Goal: Navigation & Orientation: Find specific page/section

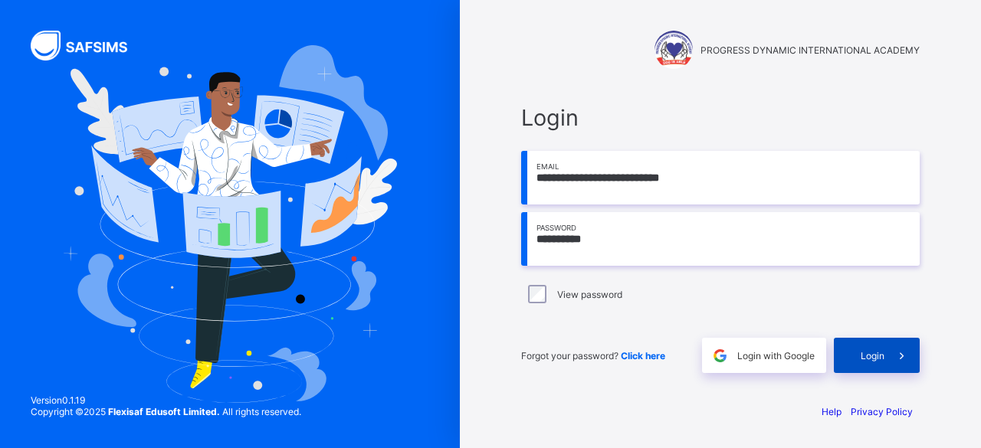
click at [881, 359] on span "Login" at bounding box center [873, 355] width 24 height 11
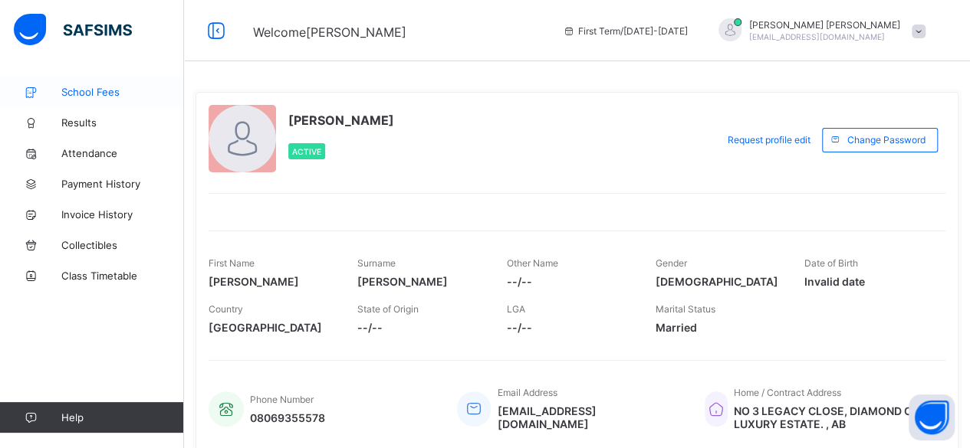
click at [84, 89] on span "School Fees" at bounding box center [122, 92] width 123 height 12
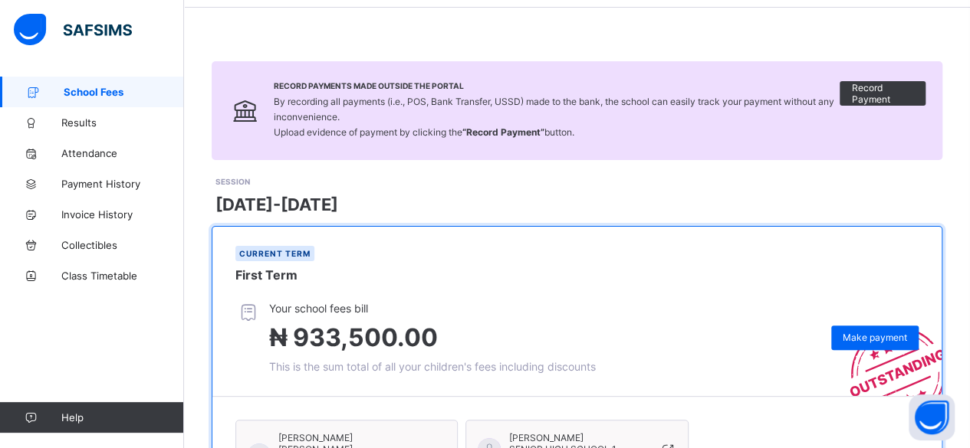
scroll to position [52, 0]
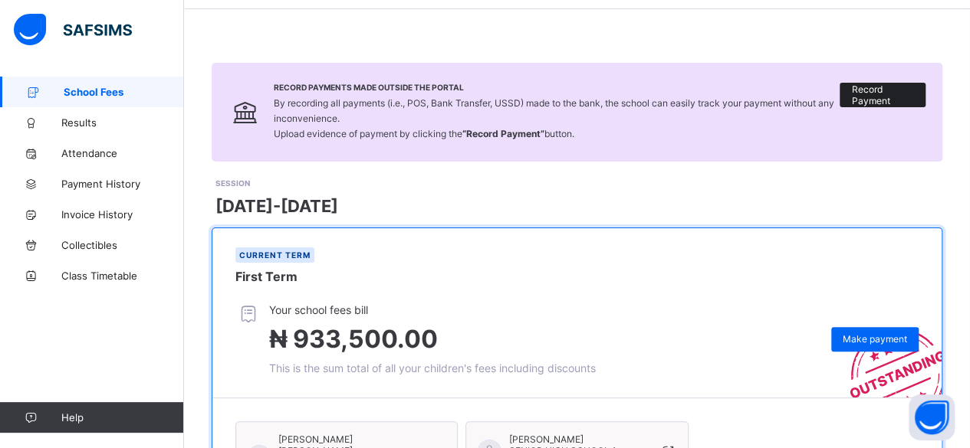
click at [885, 98] on span "Record Payment" at bounding box center [882, 95] width 63 height 23
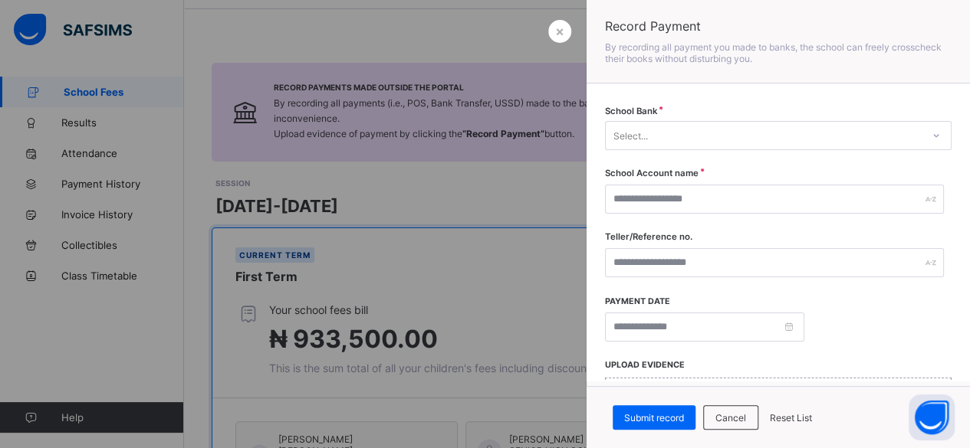
scroll to position [0, 0]
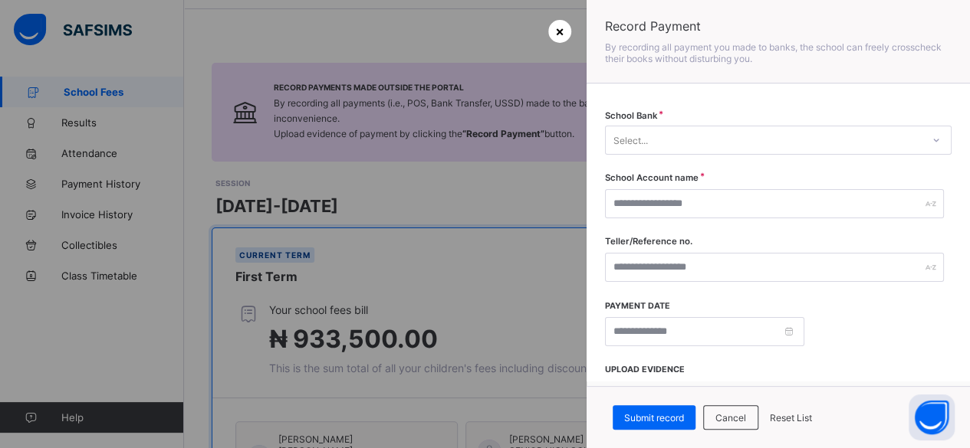
click at [556, 38] on span "×" at bounding box center [559, 31] width 9 height 16
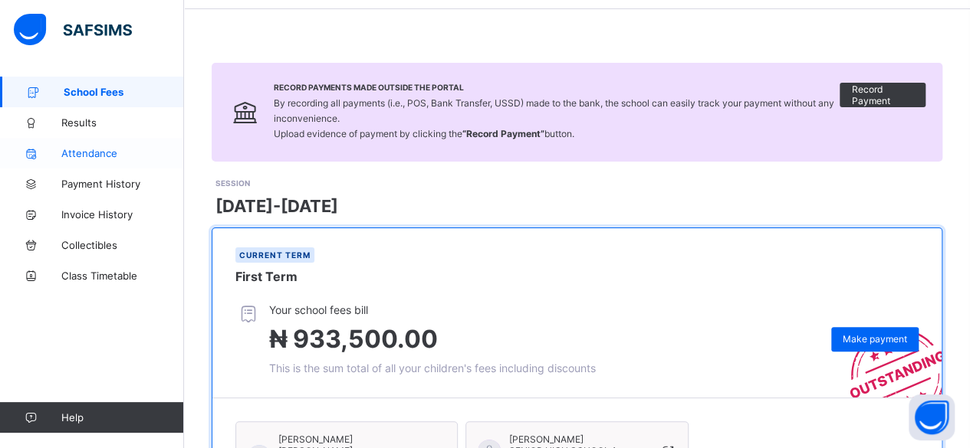
click at [81, 159] on link "Attendance" at bounding box center [92, 153] width 184 height 31
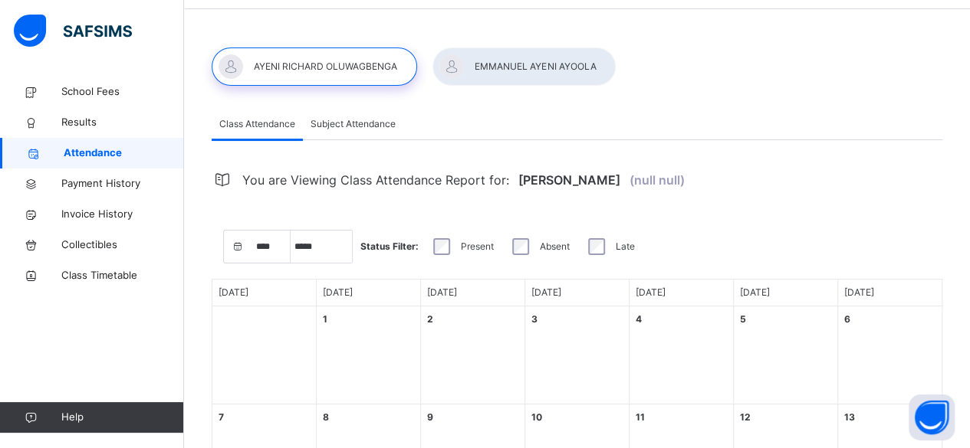
select select "****"
select select "*"
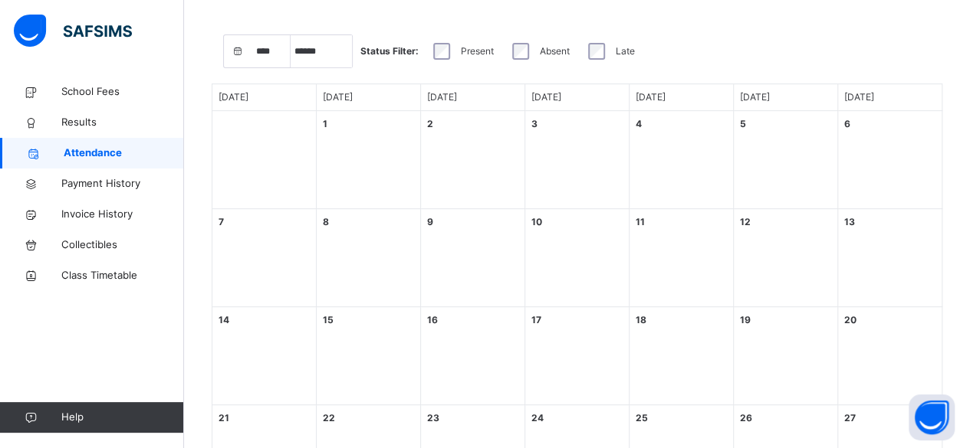
scroll to position [262, 0]
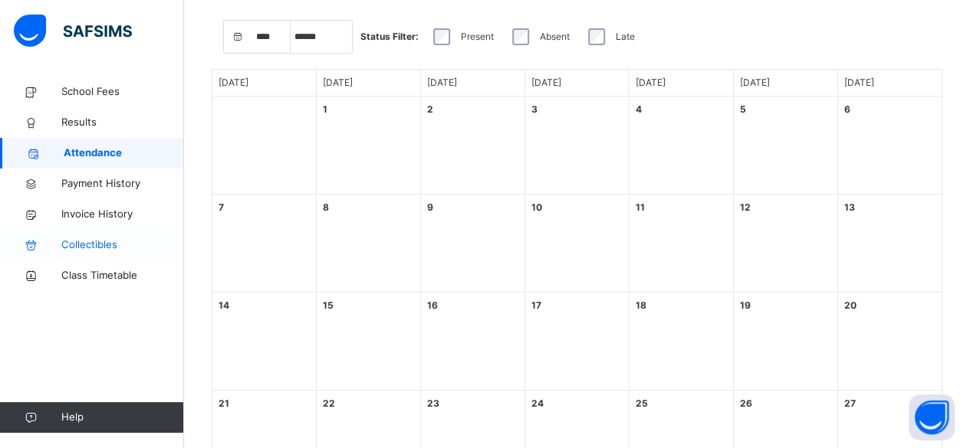
click at [85, 246] on span "Collectibles" at bounding box center [122, 245] width 123 height 15
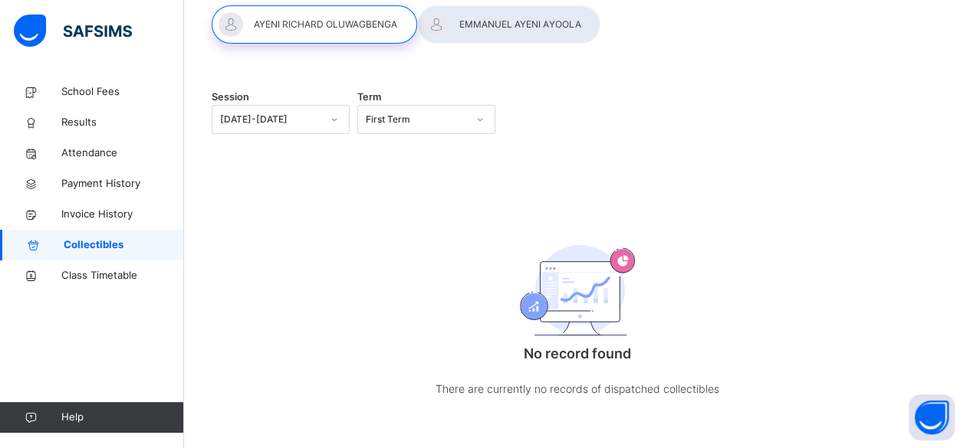
scroll to position [118, 0]
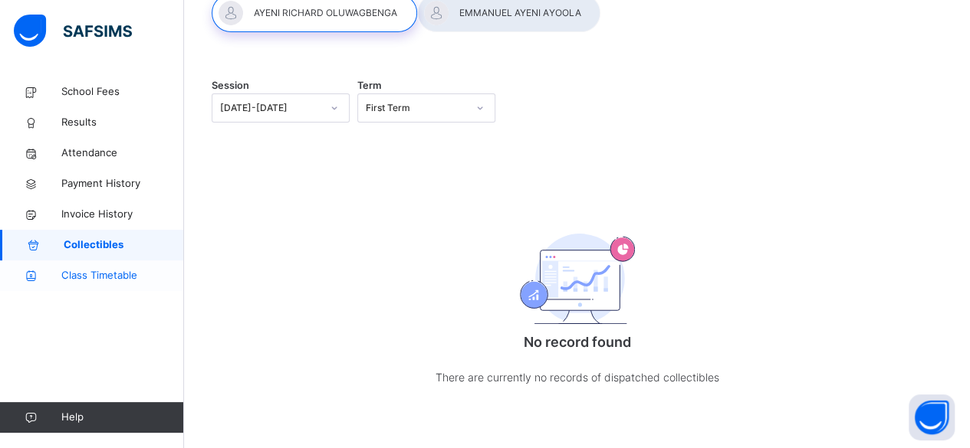
click at [86, 273] on span "Class Timetable" at bounding box center [122, 275] width 123 height 15
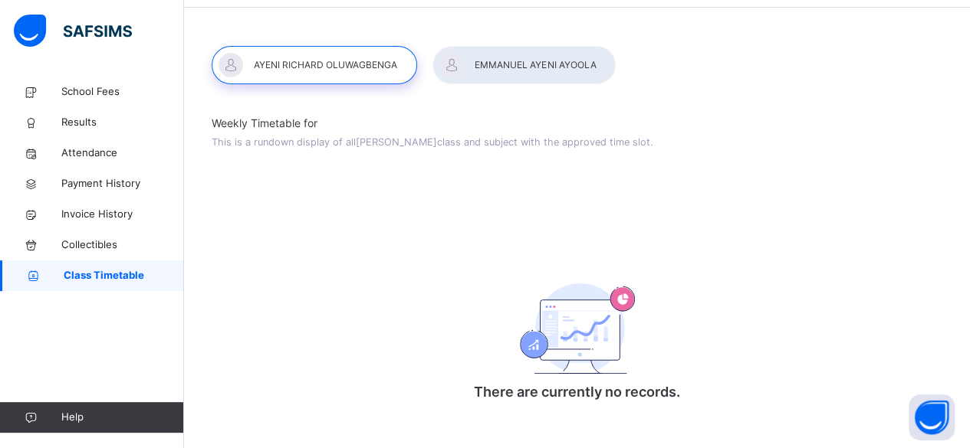
scroll to position [54, 0]
click at [78, 155] on span "Attendance" at bounding box center [122, 153] width 123 height 15
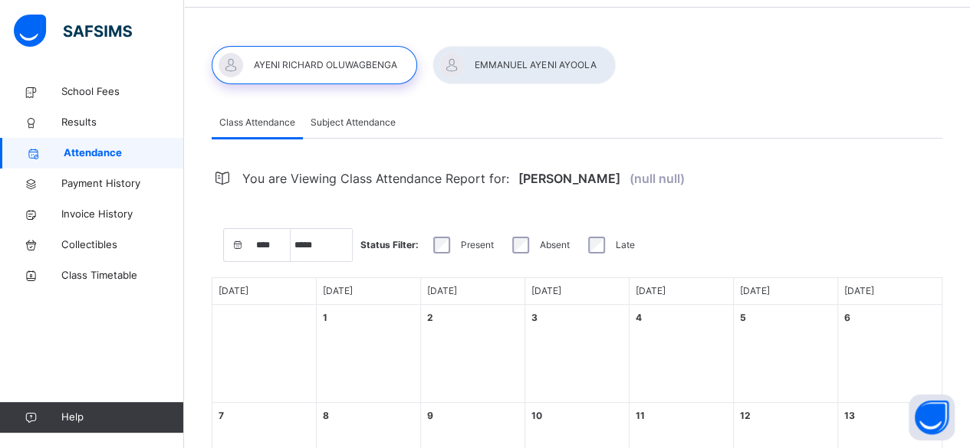
select select "****"
select select "*"
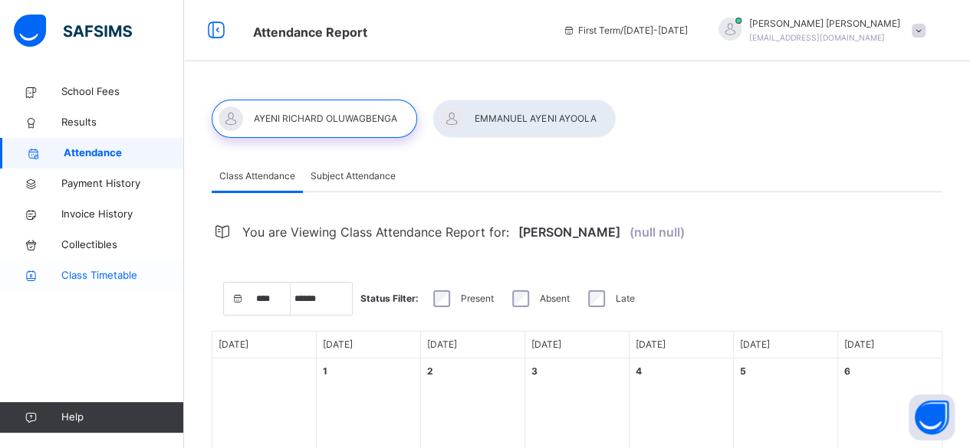
click at [102, 274] on span "Class Timetable" at bounding box center [122, 275] width 123 height 15
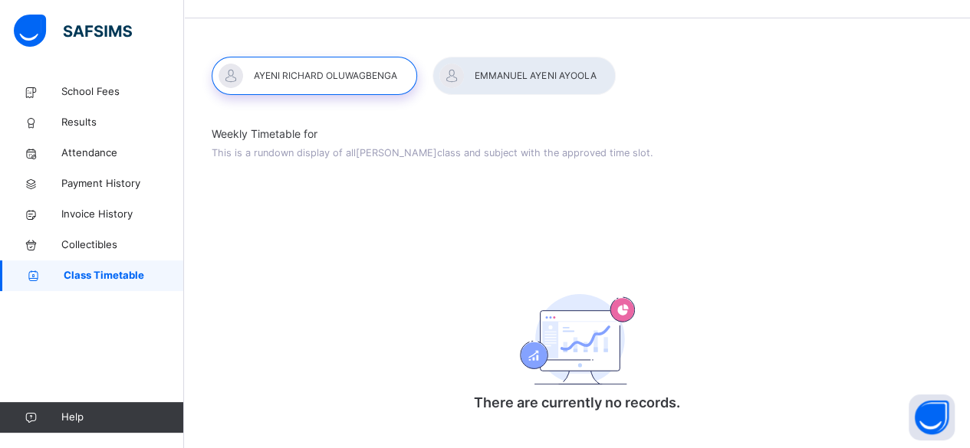
scroll to position [54, 0]
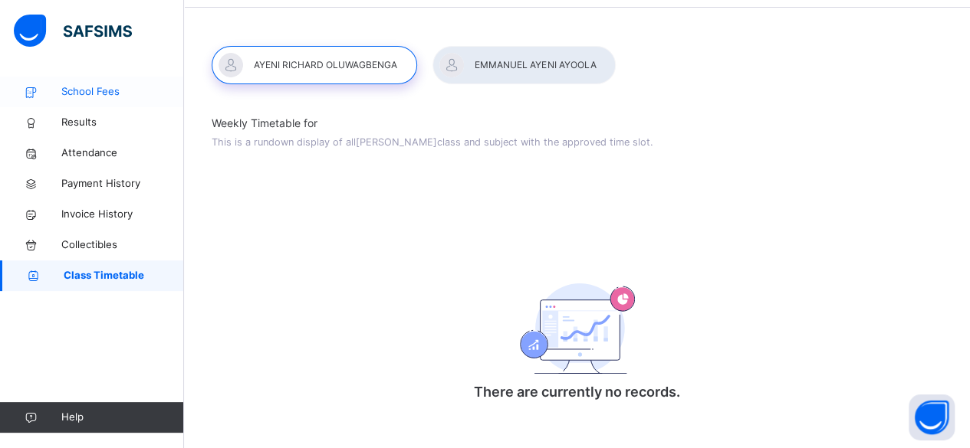
click at [94, 90] on span "School Fees" at bounding box center [122, 91] width 123 height 15
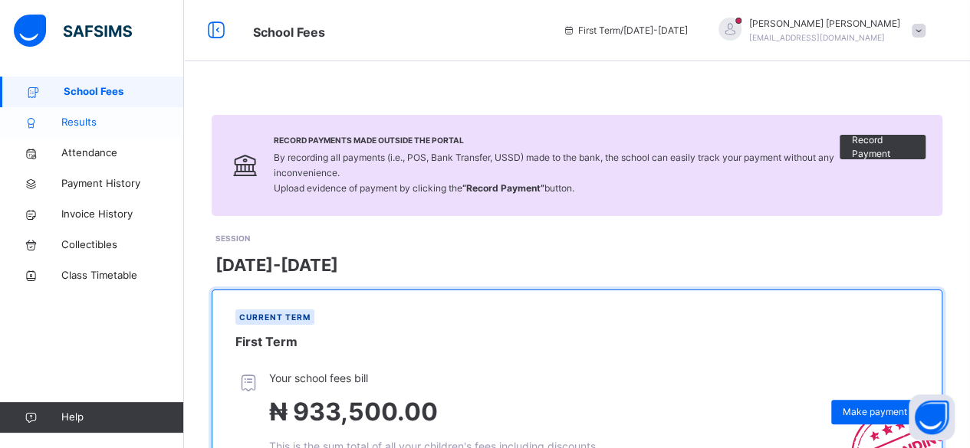
click at [84, 125] on span "Results" at bounding box center [122, 122] width 123 height 15
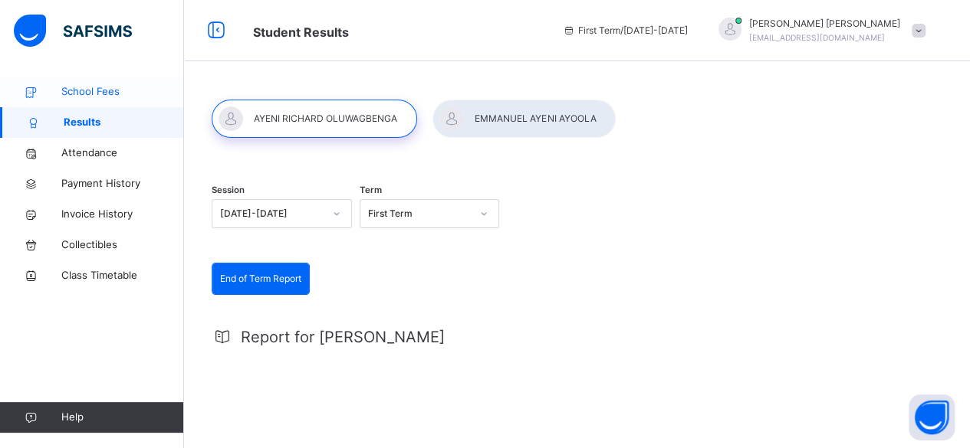
click at [74, 94] on span "School Fees" at bounding box center [122, 91] width 123 height 15
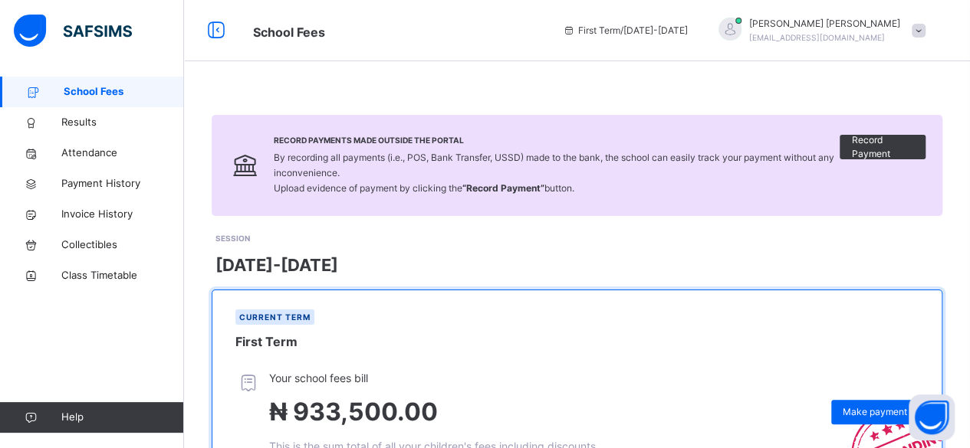
click at [598, 94] on div "Record Payments Made Outside the Portal By recording all payments (i.e., POS, B…" at bounding box center [577, 407] width 786 height 660
click at [925, 33] on span at bounding box center [918, 31] width 14 height 14
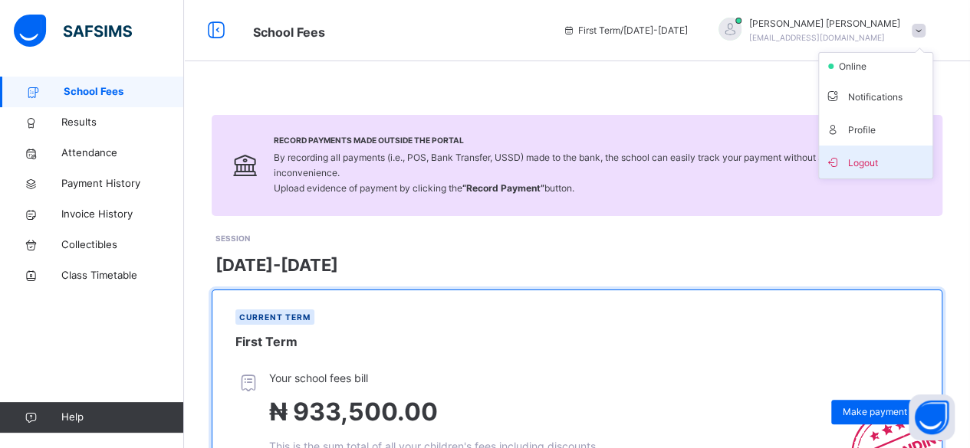
click at [881, 166] on span "Logout" at bounding box center [875, 162] width 101 height 21
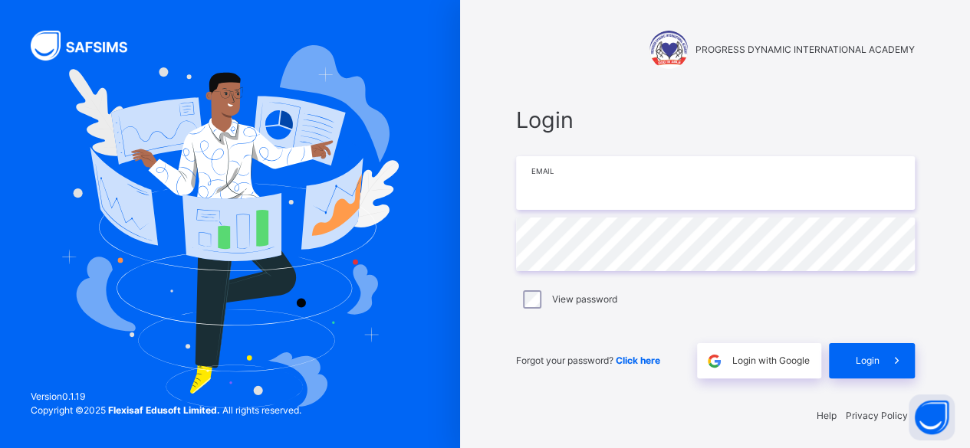
type input "**********"
